Goal: Transaction & Acquisition: Purchase product/service

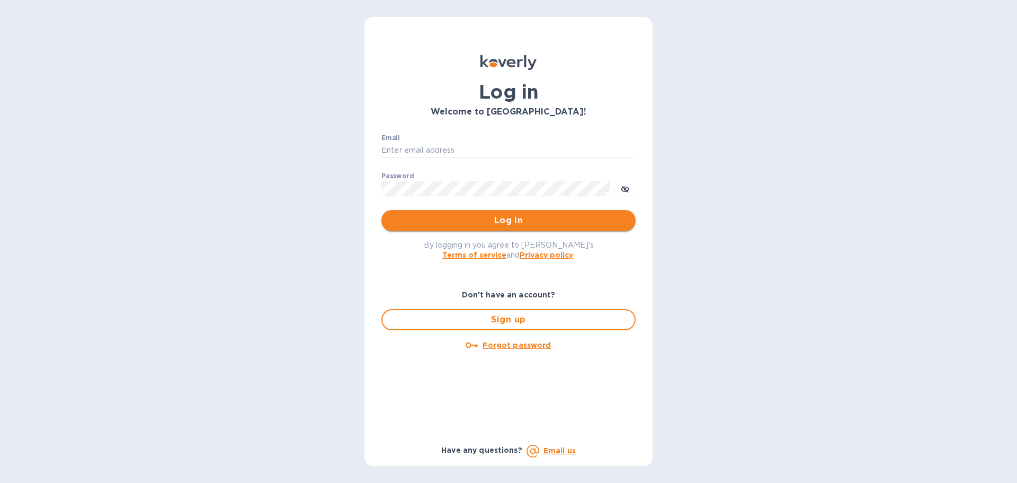
type input "cason@terresblancheswine.com"
click at [498, 222] on span "Log in" at bounding box center [508, 220] width 237 height 13
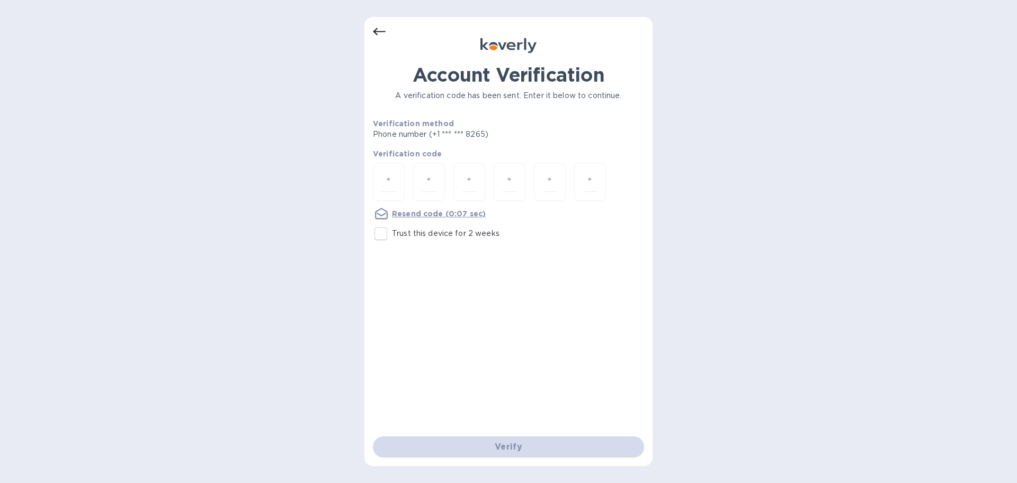
click at [387, 234] on input "Trust this device for 2 weeks" at bounding box center [381, 233] width 22 height 22
checkbox input "true"
click at [389, 183] on input "number" at bounding box center [389, 182] width 14 height 20
type input "6"
type input "1"
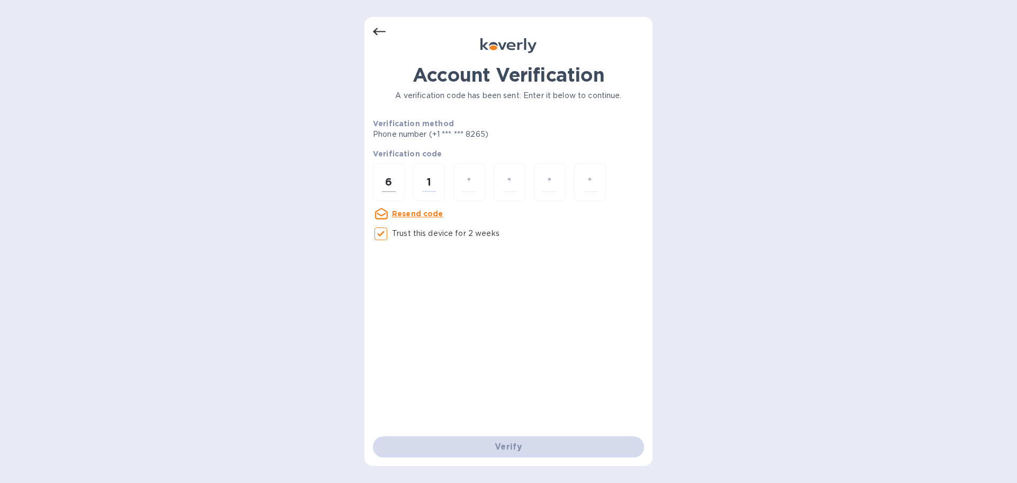
type input "9"
type input "8"
type input "4"
type input "2"
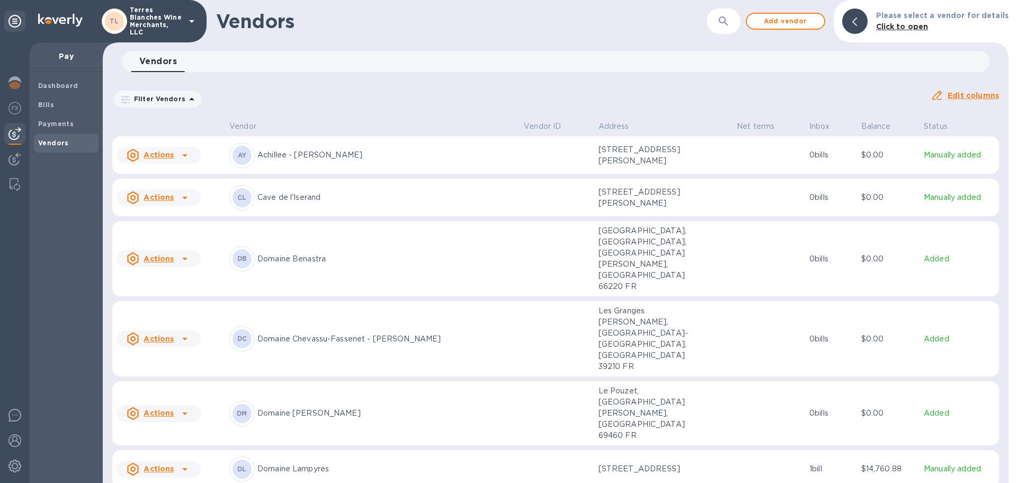
click at [283, 463] on p "Domaine Lampyres" at bounding box center [386, 468] width 258 height 11
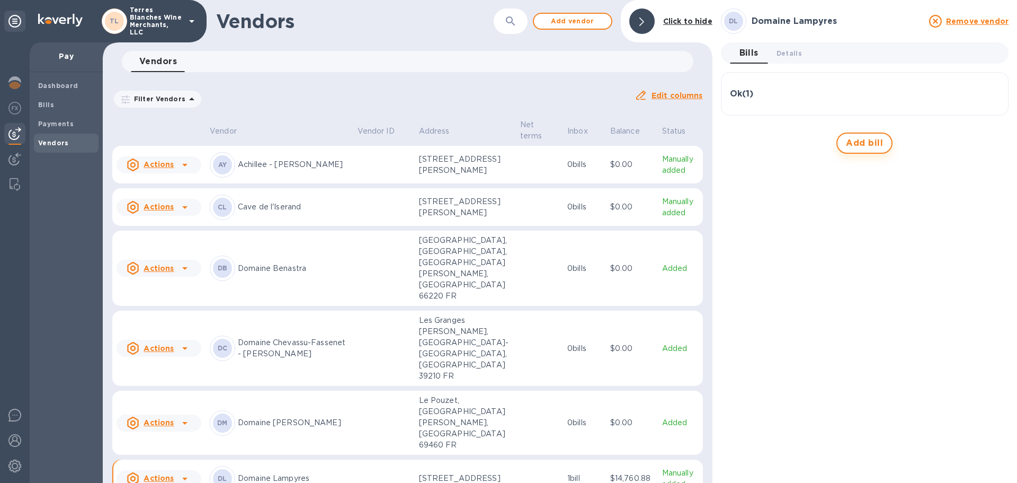
click at [866, 141] on span "Add bill" at bounding box center [864, 143] width 37 height 13
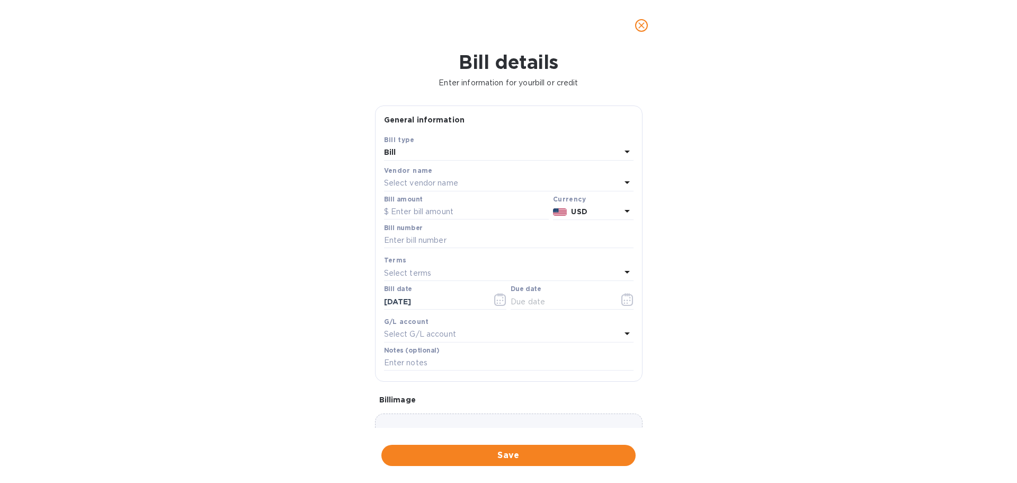
type input "[DATE]"
click at [404, 213] on input "text" at bounding box center [466, 212] width 165 height 16
type input "1,447.50"
type input "F"
type input "10132025"
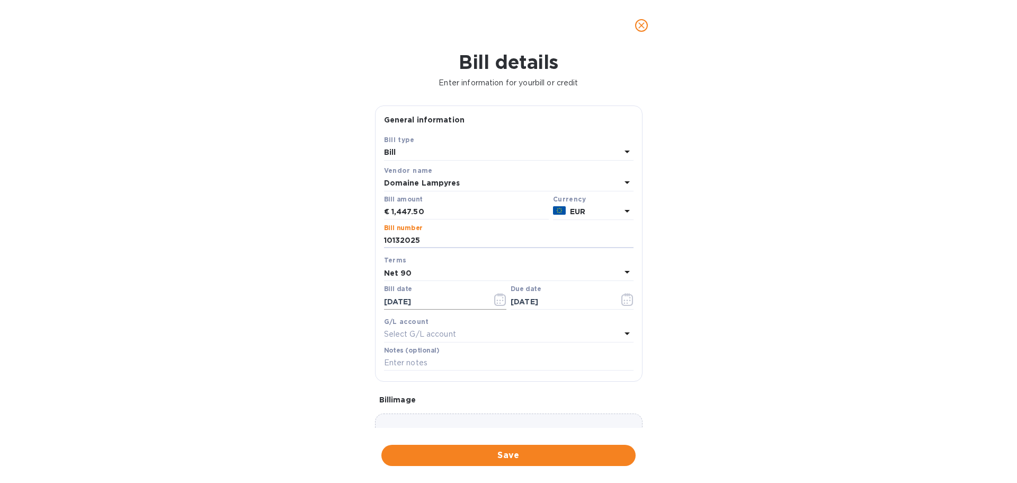
click at [498, 301] on icon "button" at bounding box center [500, 299] width 12 height 13
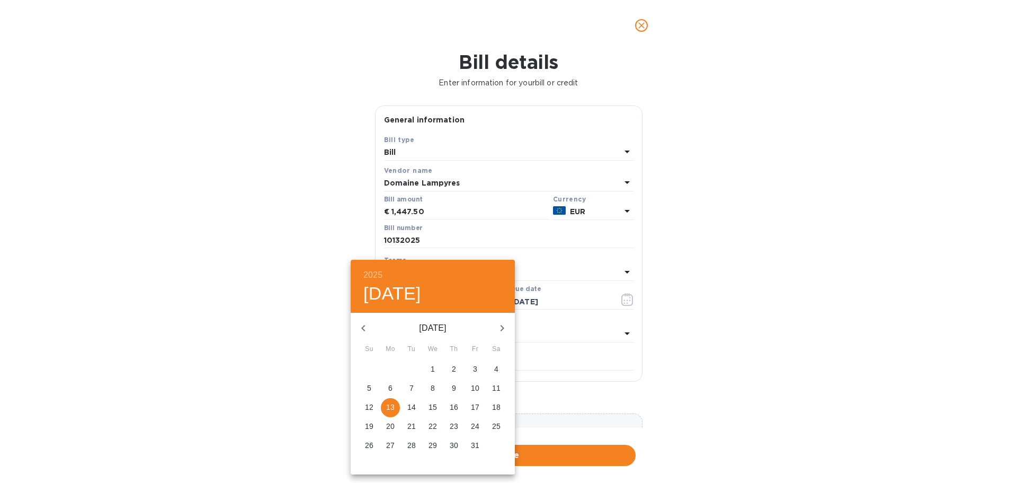
click at [76, 320] on div at bounding box center [508, 241] width 1017 height 483
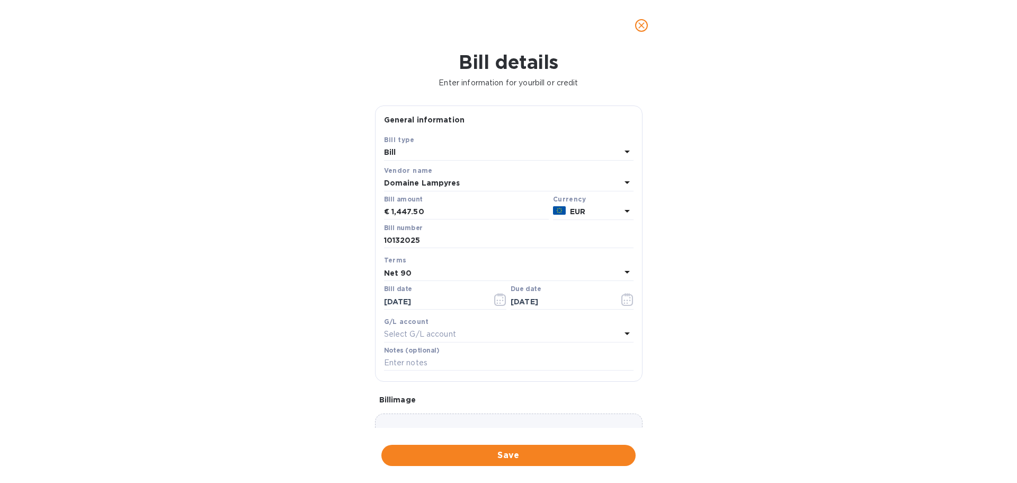
click at [621, 274] on icon at bounding box center [627, 271] width 13 height 13
click at [404, 335] on p "NET 30" at bounding box center [505, 333] width 224 height 11
type input "[DATE]"
click at [282, 325] on div "Bill details Enter information for your bill or credit General information Save…" at bounding box center [508, 267] width 1017 height 432
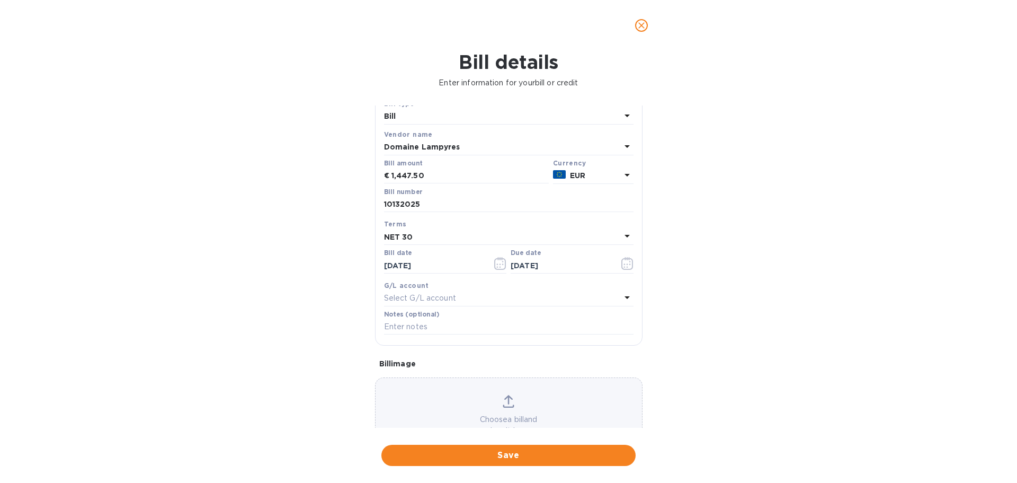
scroll to position [75, 0]
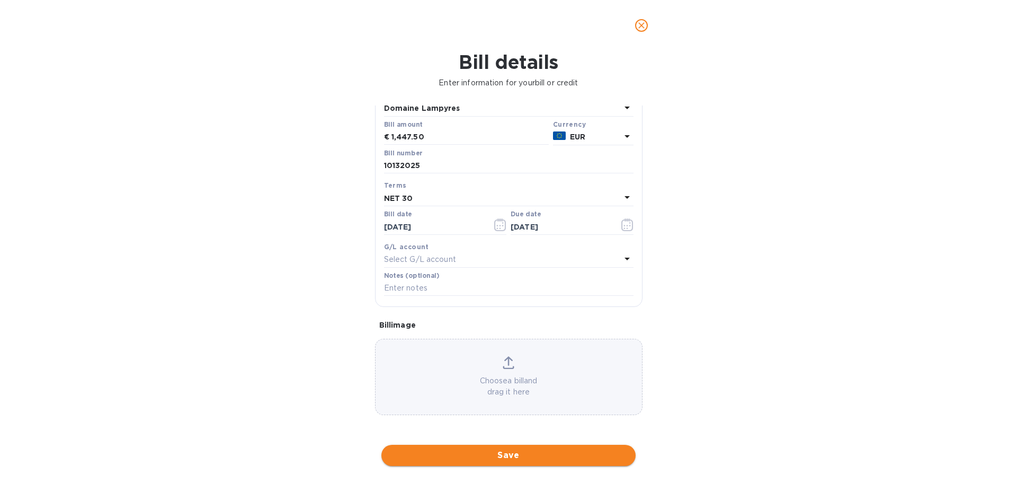
click at [518, 453] on span "Save" at bounding box center [508, 455] width 237 height 13
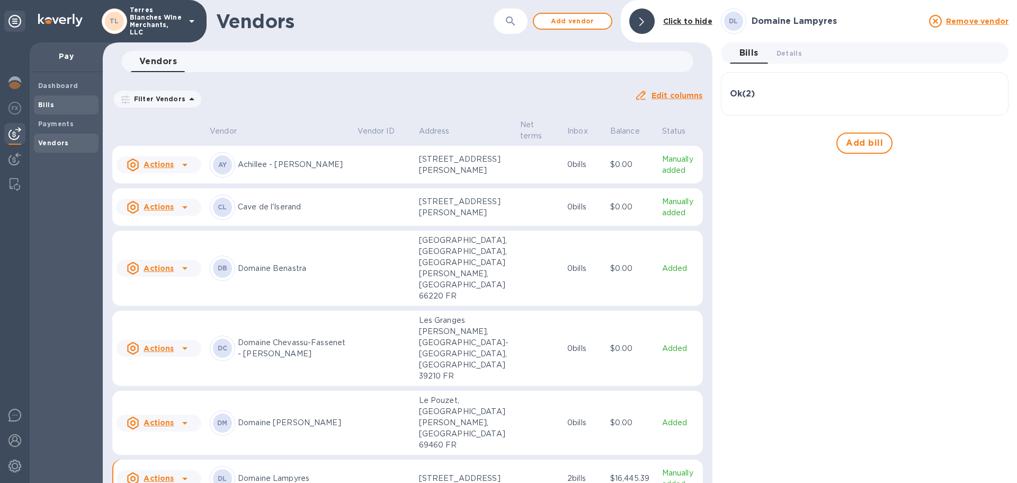
click at [58, 104] on span "Bills" at bounding box center [66, 105] width 56 height 11
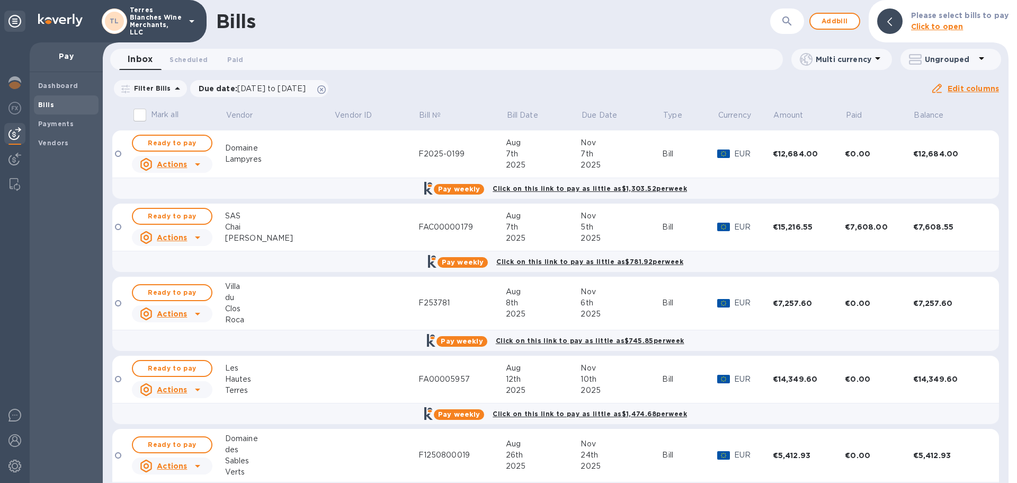
click at [43, 104] on b "Bills" at bounding box center [46, 105] width 16 height 8
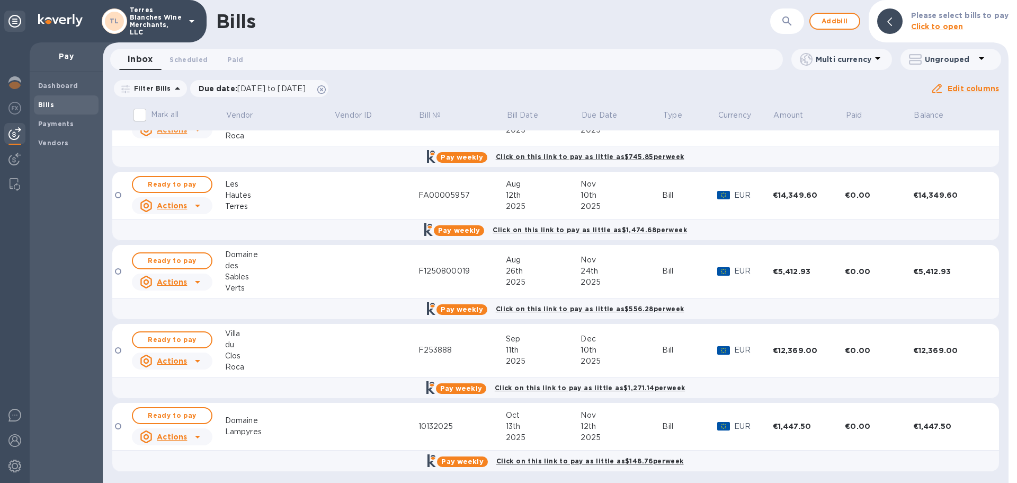
scroll to position [186, 0]
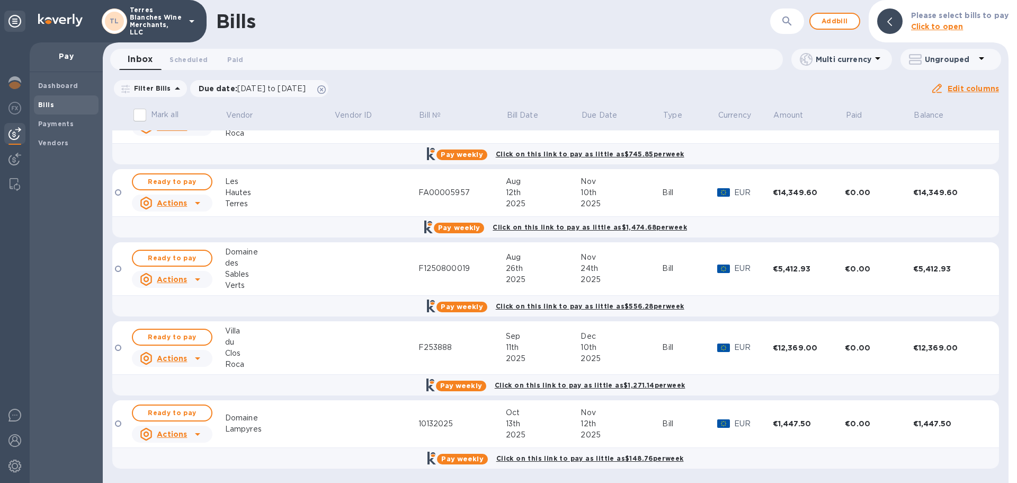
click at [334, 422] on td at bounding box center [376, 424] width 84 height 48
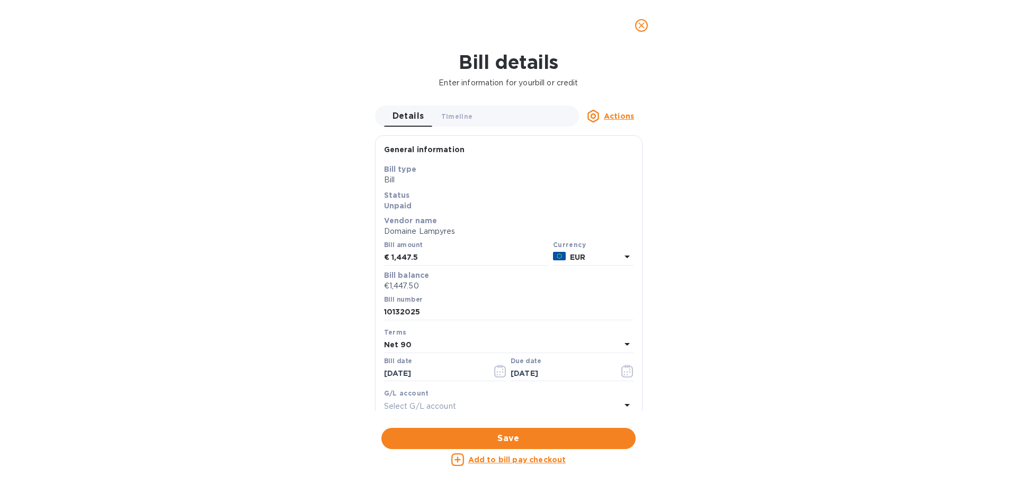
click at [643, 24] on icon "close" at bounding box center [641, 25] width 6 height 6
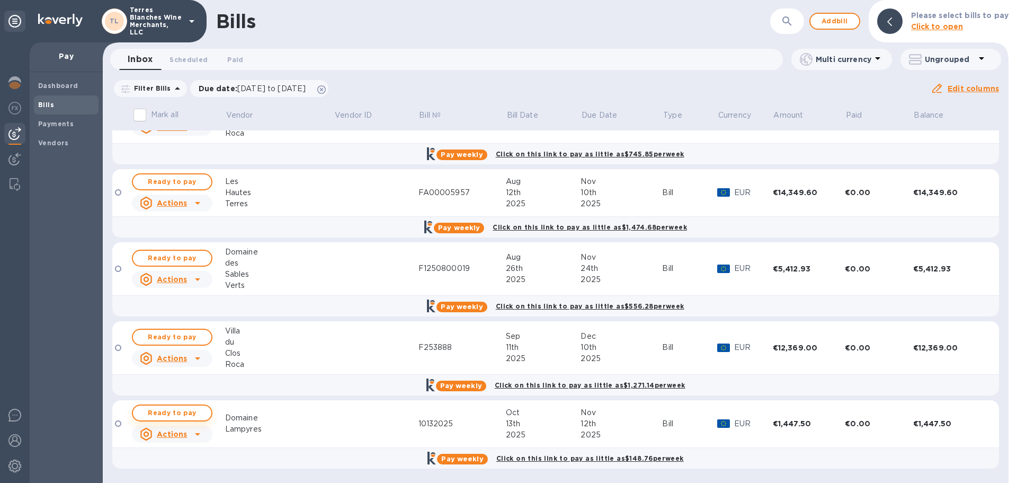
click at [159, 412] on span "Ready to pay" at bounding box center [171, 412] width 61 height 13
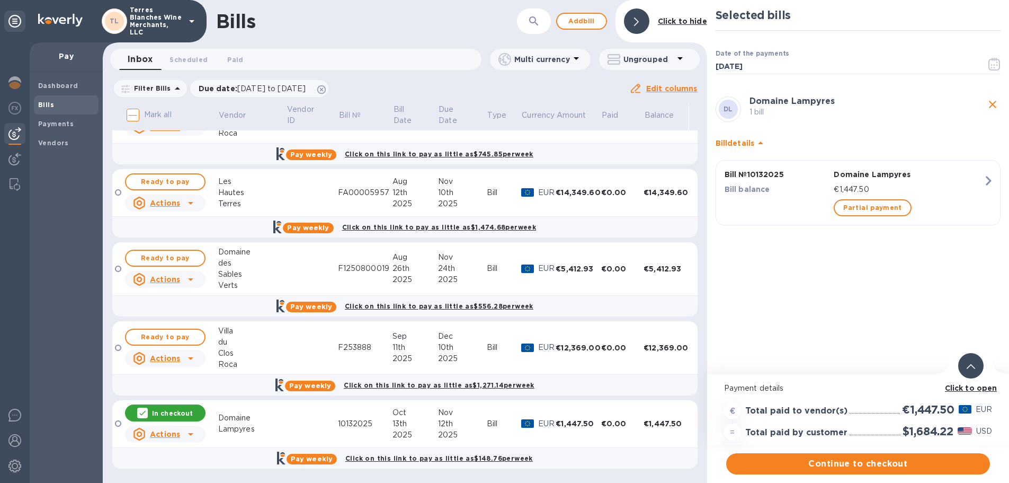
click at [975, 367] on icon at bounding box center [971, 366] width 8 height 5
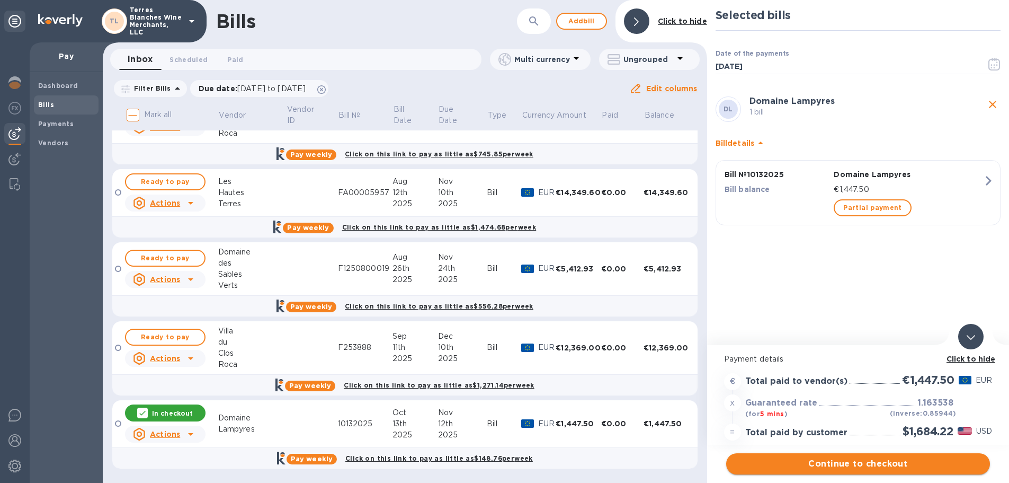
click at [867, 466] on span "Continue to checkout" at bounding box center [858, 463] width 247 height 13
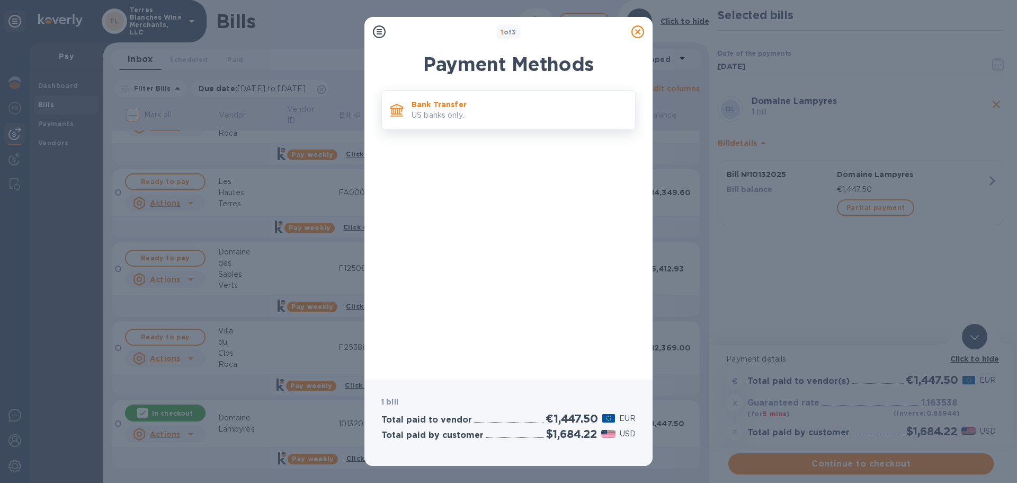
click at [474, 103] on p "Bank Transfer" at bounding box center [519, 104] width 215 height 11
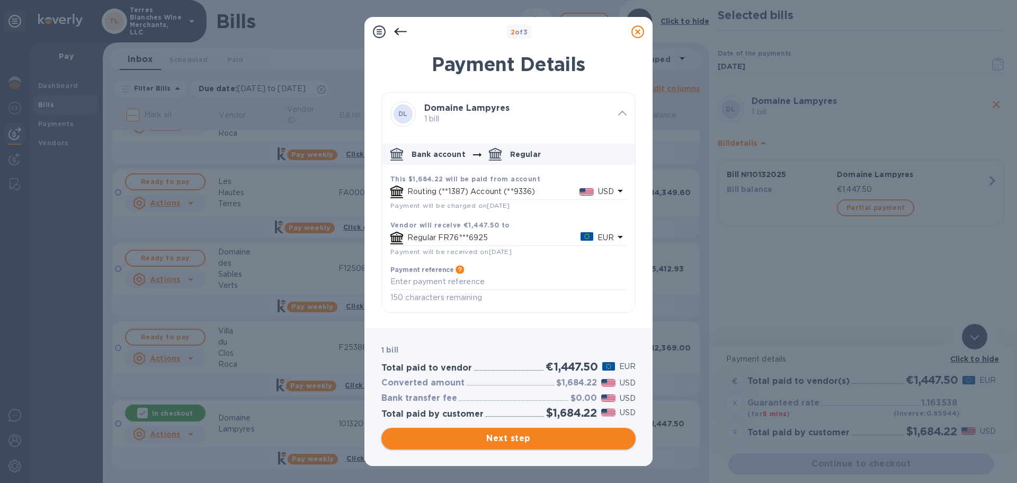
click at [501, 439] on span "Next step" at bounding box center [508, 438] width 237 height 13
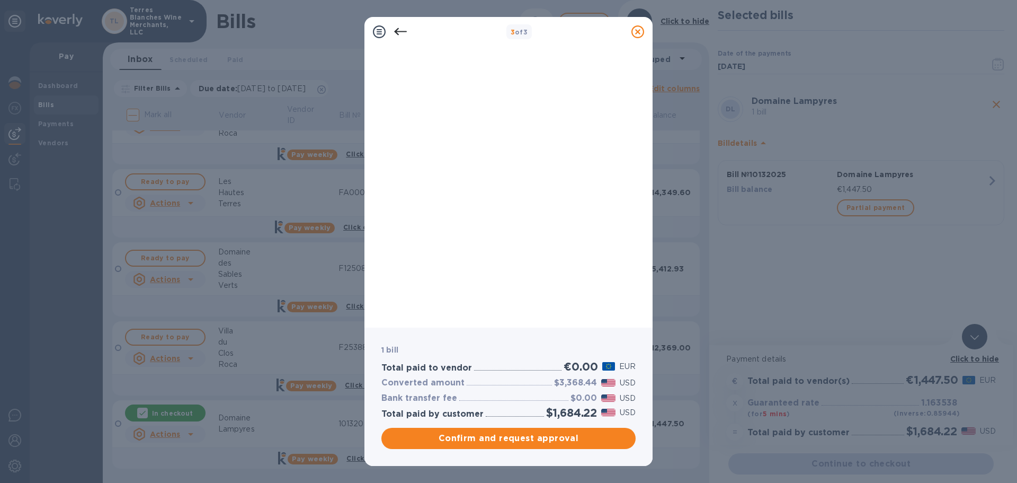
click at [638, 30] on icon at bounding box center [637, 31] width 13 height 13
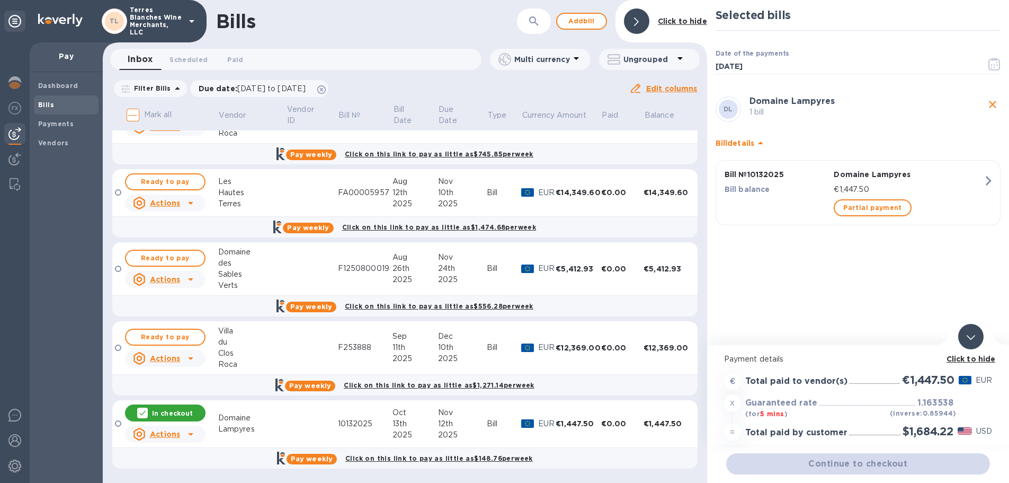
click at [251, 346] on div "du" at bounding box center [252, 341] width 68 height 11
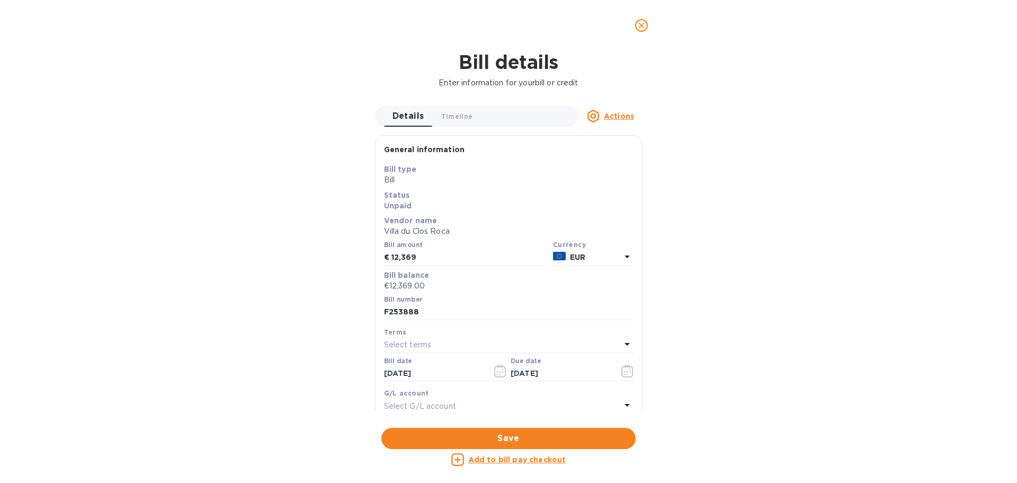
click at [639, 27] on icon "close" at bounding box center [641, 25] width 11 height 11
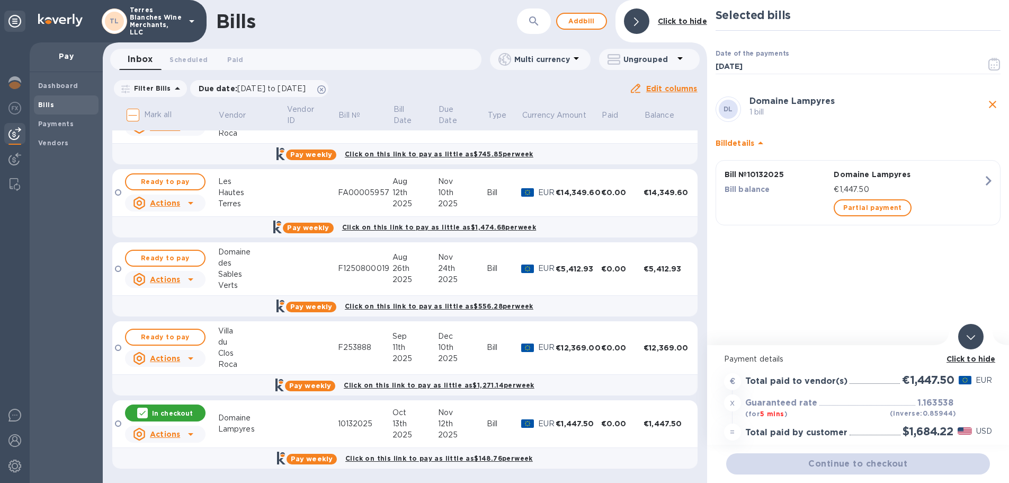
click at [866, 467] on div "Continue to checkout" at bounding box center [858, 463] width 268 height 25
click at [145, 413] on icon at bounding box center [142, 413] width 6 height 5
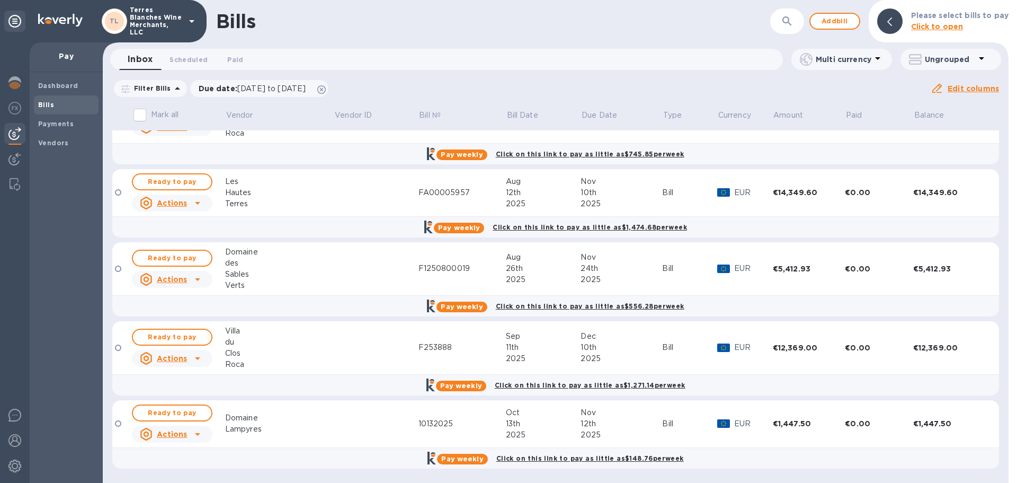
click at [289, 422] on div "Domaine" at bounding box center [279, 417] width 109 height 11
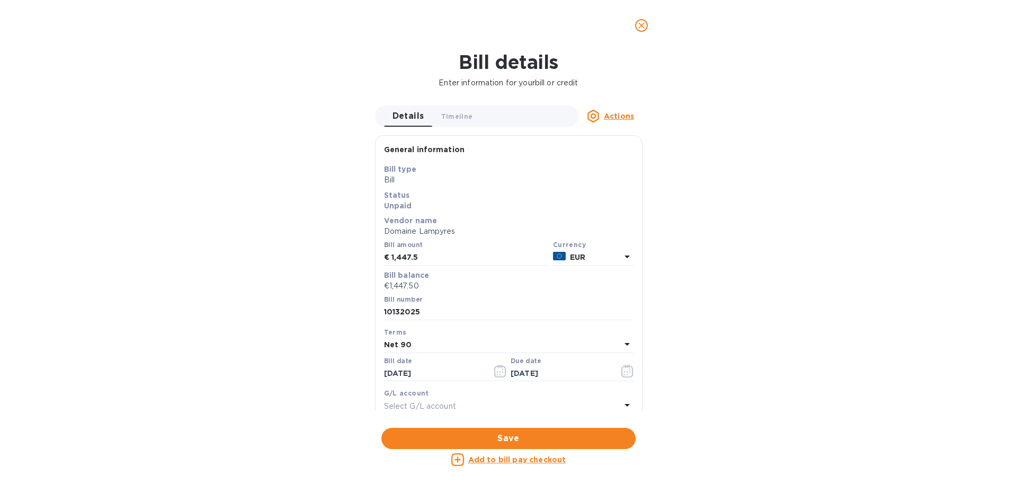
click at [643, 27] on icon "close" at bounding box center [641, 25] width 6 height 6
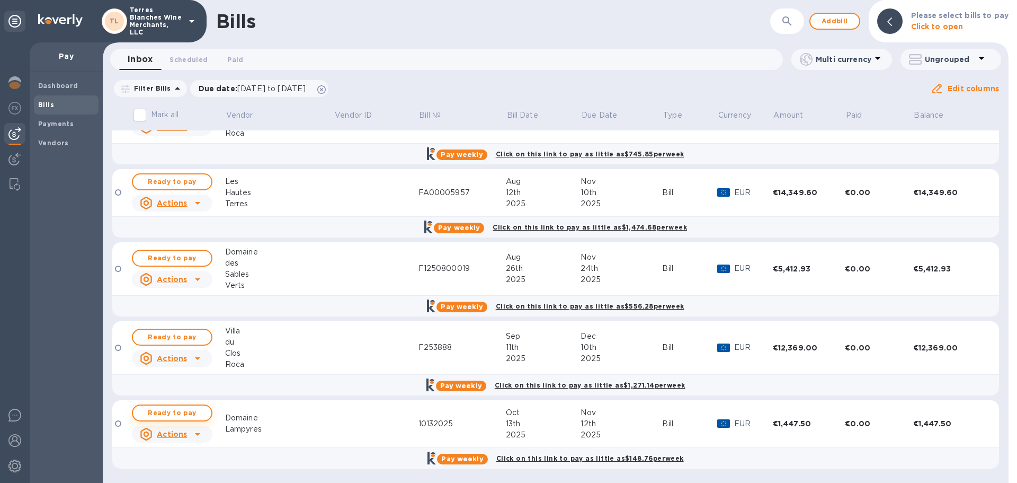
click at [155, 414] on span "Ready to pay" at bounding box center [171, 412] width 61 height 13
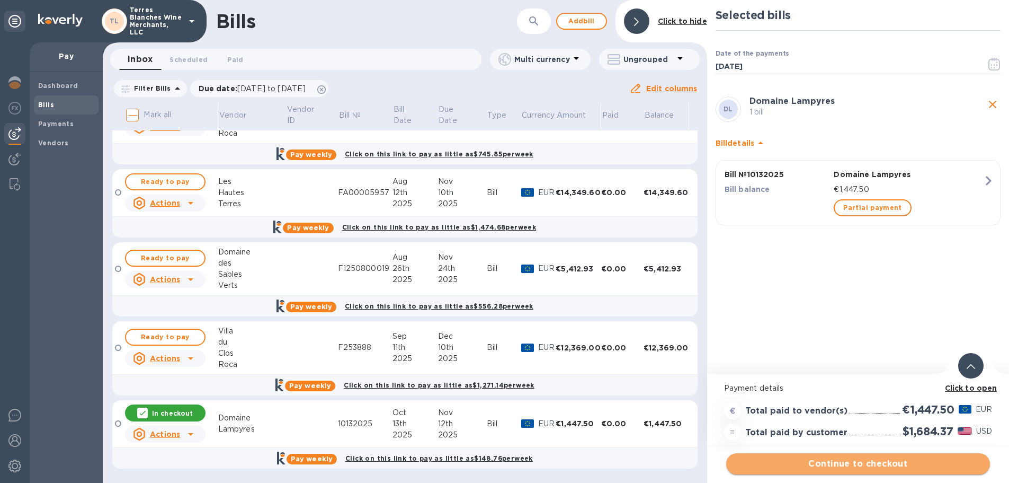
click at [897, 460] on span "Continue to checkout" at bounding box center [858, 463] width 247 height 13
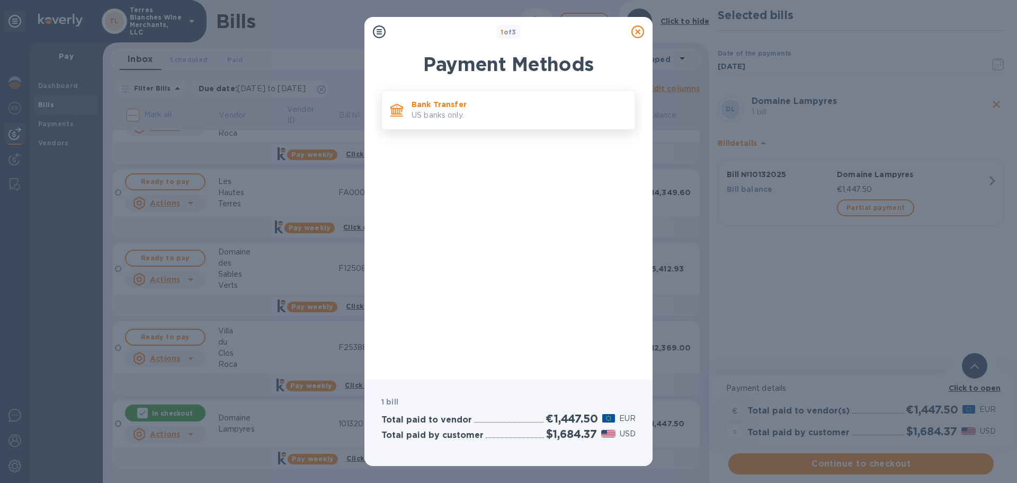
click at [430, 101] on p "Bank Transfer" at bounding box center [519, 104] width 215 height 11
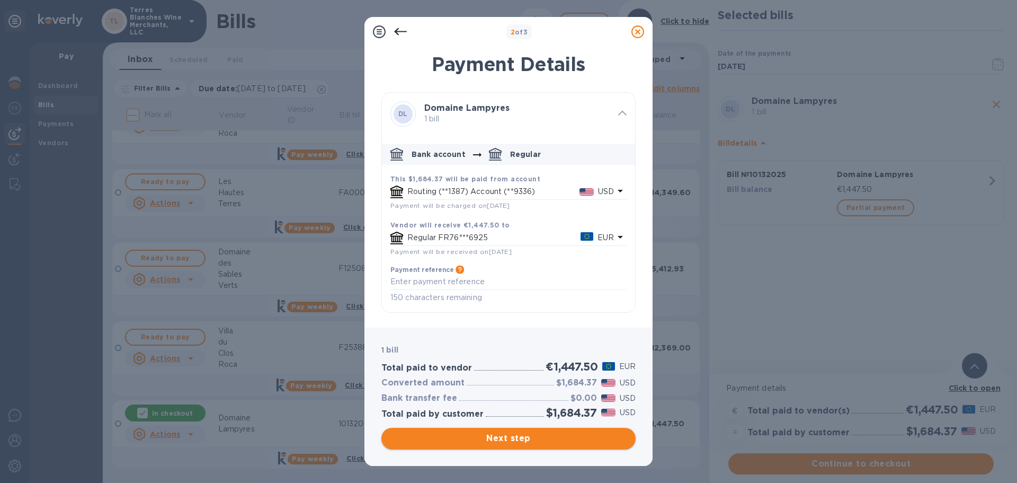
click at [512, 437] on span "Next step" at bounding box center [508, 438] width 237 height 13
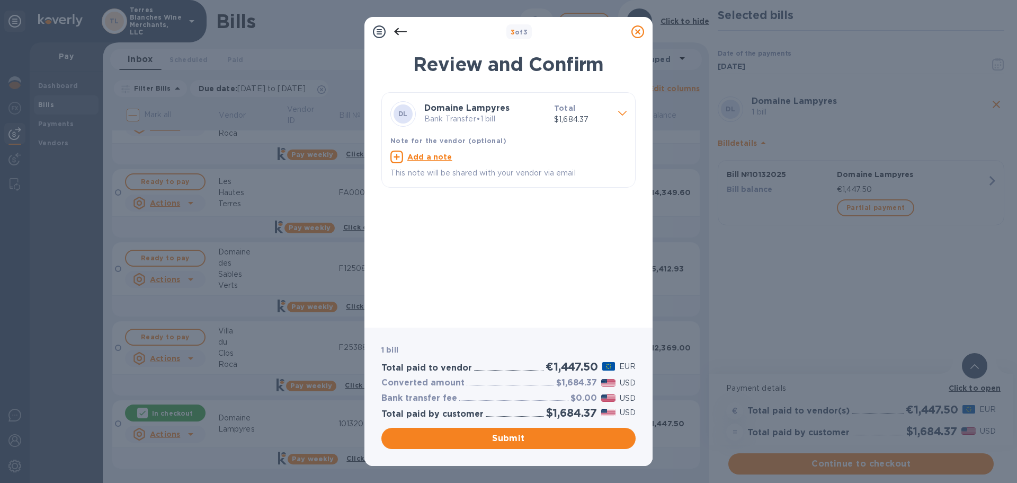
click at [400, 33] on icon at bounding box center [400, 31] width 13 height 13
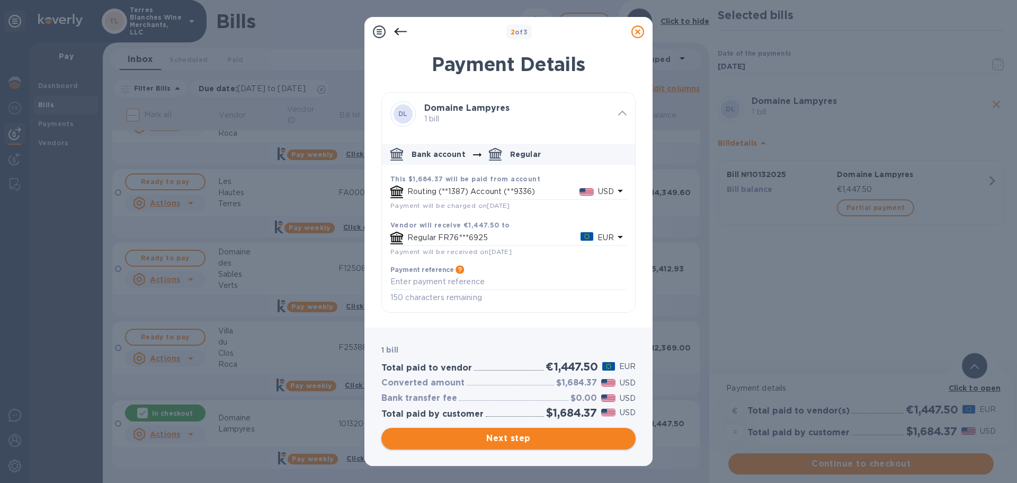
click at [511, 437] on span "Next step" at bounding box center [508, 438] width 237 height 13
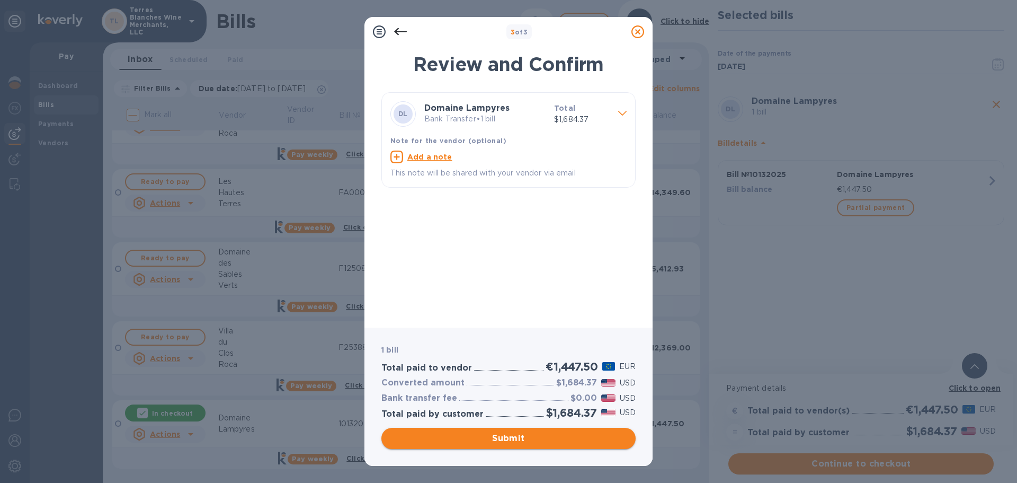
click at [505, 438] on span "Submit" at bounding box center [508, 438] width 237 height 13
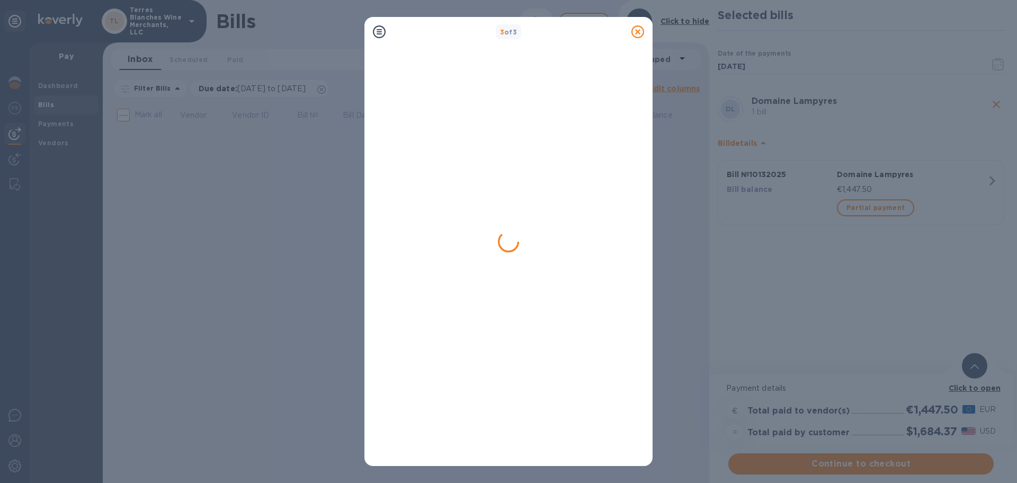
scroll to position [0, 0]
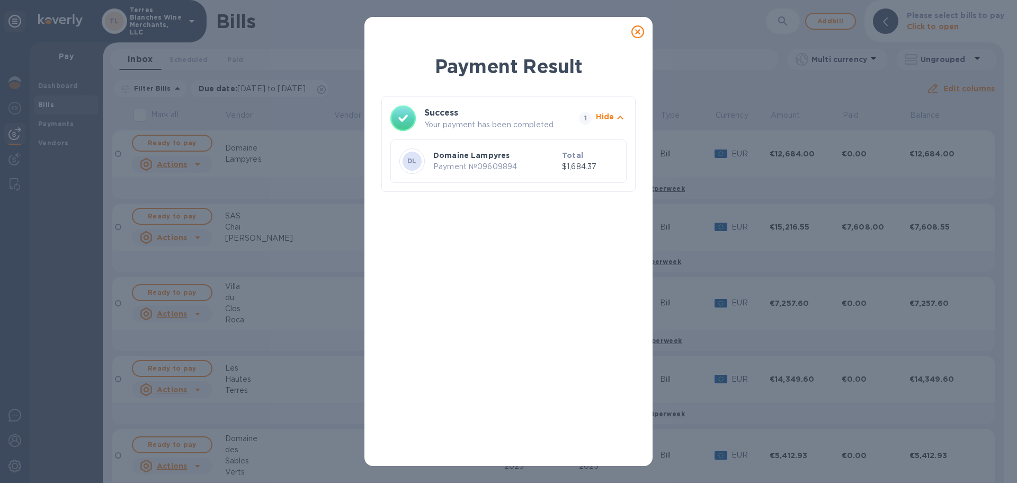
click at [636, 32] on icon at bounding box center [637, 31] width 13 height 13
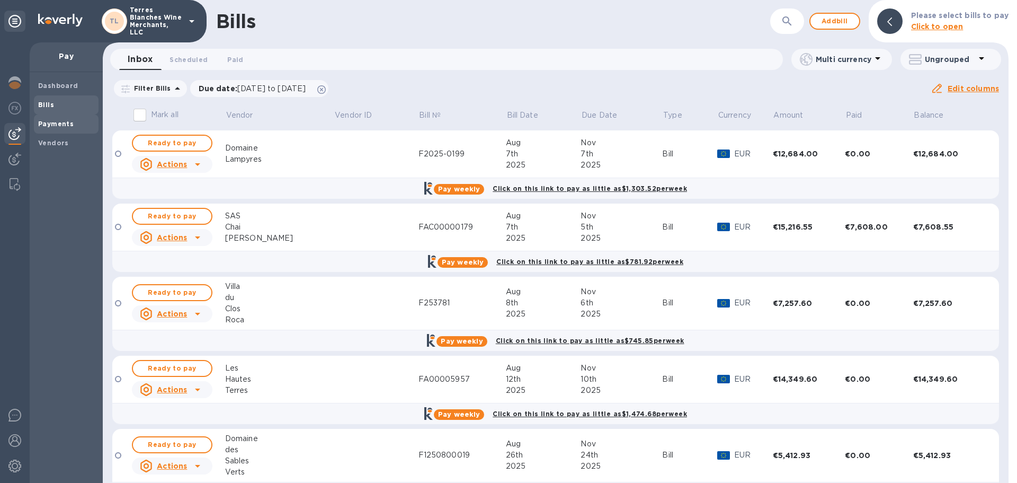
click at [55, 124] on b "Payments" at bounding box center [55, 124] width 35 height 8
